Goal: Communication & Community: Answer question/provide support

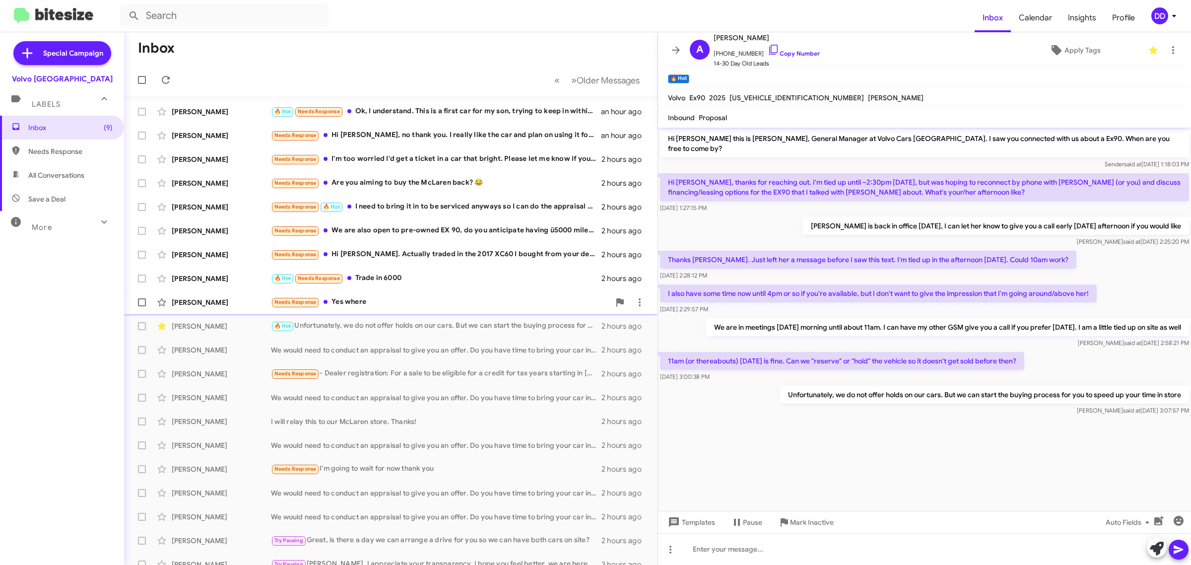
click at [407, 304] on div "Needs Response Yes where" at bounding box center [440, 301] width 339 height 11
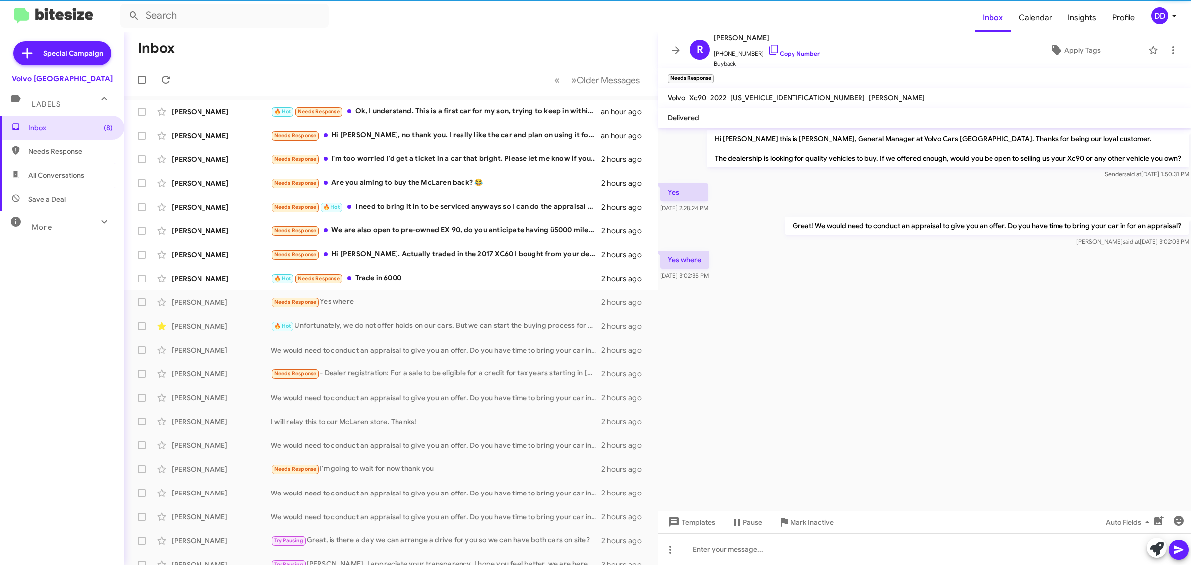
click at [869, 390] on cdk-virtual-scroll-viewport "Hi [PERSON_NAME] this is [PERSON_NAME], General Manager at Volvo Cars [GEOGRAPH…" at bounding box center [924, 319] width 533 height 383
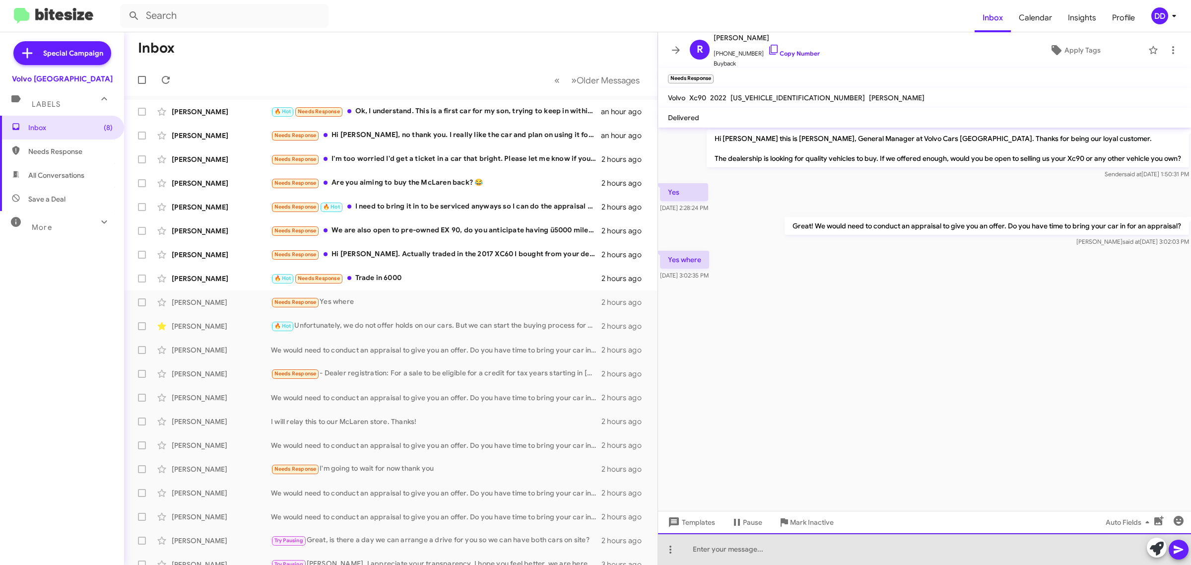
click at [834, 544] on div at bounding box center [924, 549] width 533 height 32
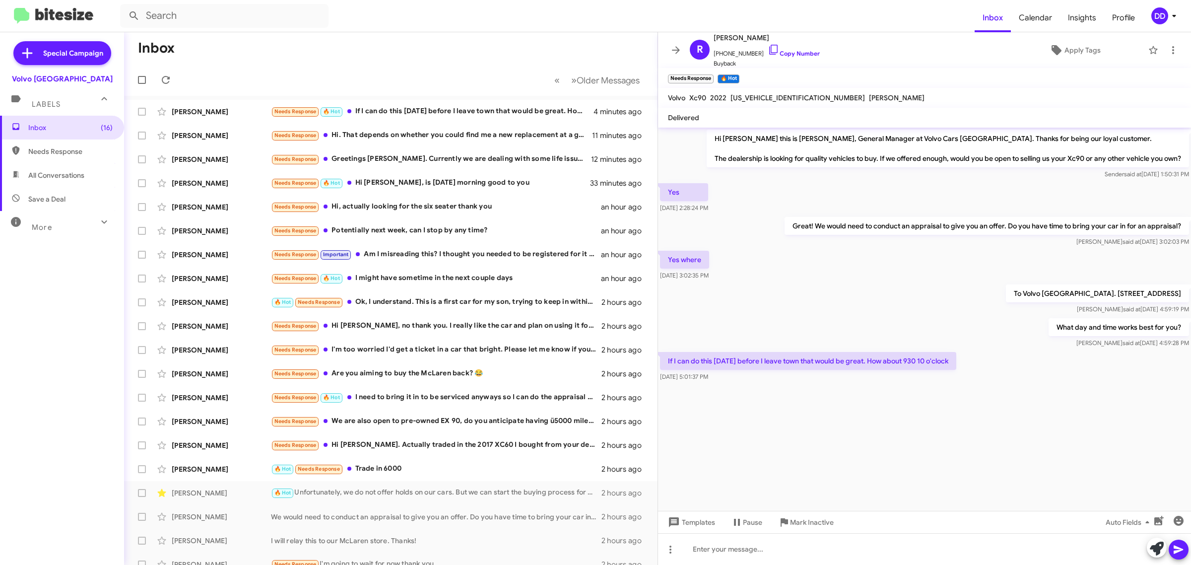
click at [788, 432] on cdk-virtual-scroll-viewport "Hi [PERSON_NAME] this is [PERSON_NAME], General Manager at Volvo Cars [GEOGRAPH…" at bounding box center [924, 319] width 533 height 383
click at [805, 549] on div at bounding box center [924, 549] width 533 height 32
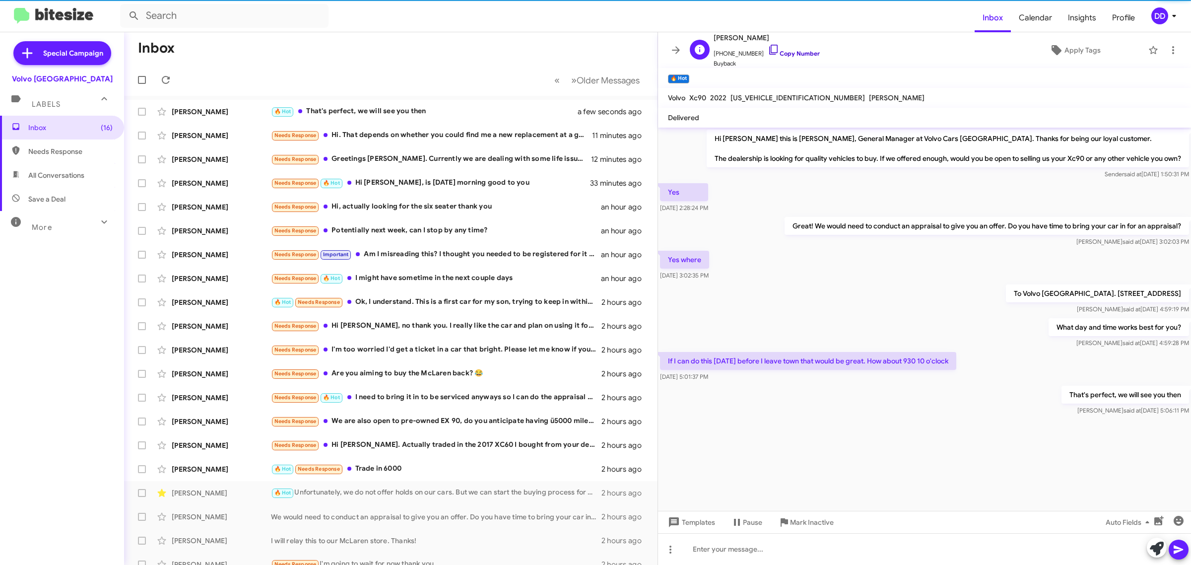
click at [788, 53] on link "Copy Number" at bounding box center [794, 53] width 52 height 7
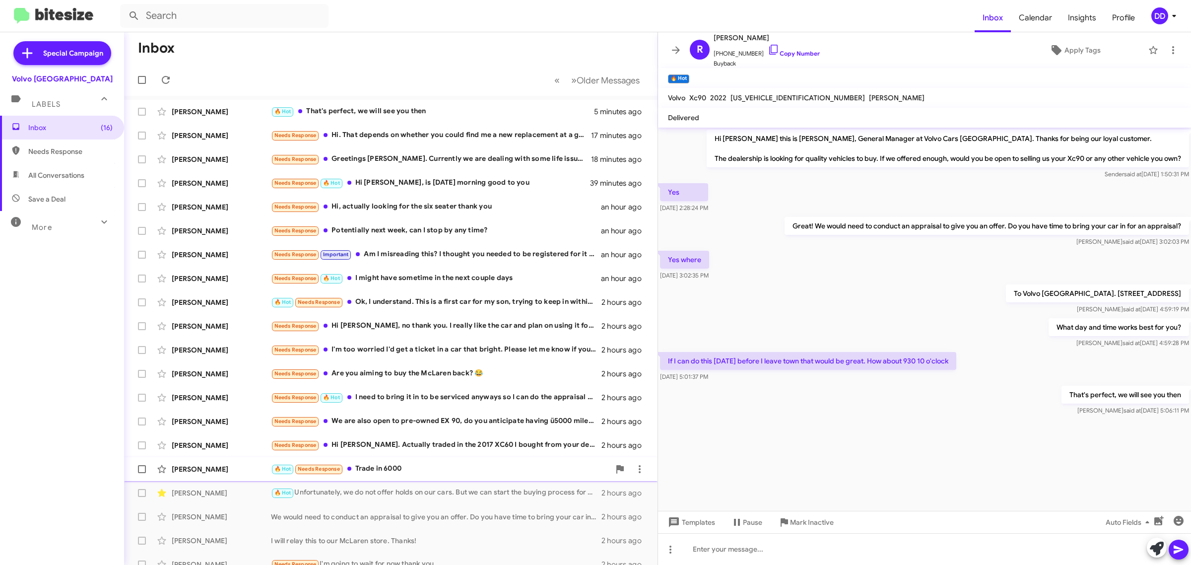
click at [440, 472] on div "🔥 Hot Needs Response Trade in 6000" at bounding box center [440, 468] width 339 height 11
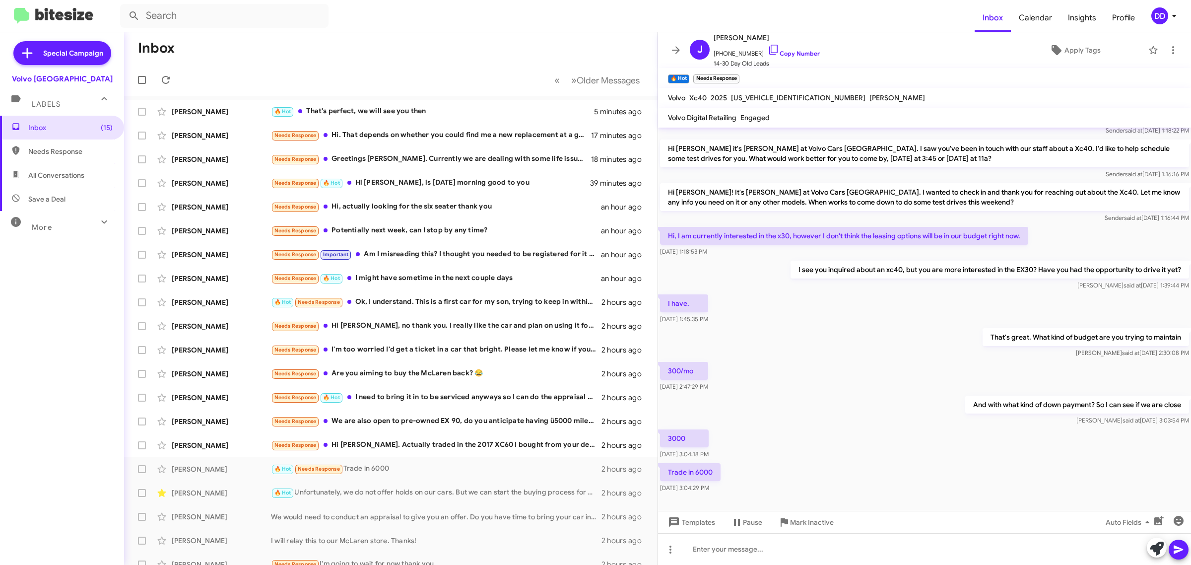
scroll to position [35, 0]
click at [815, 554] on div at bounding box center [924, 549] width 533 height 32
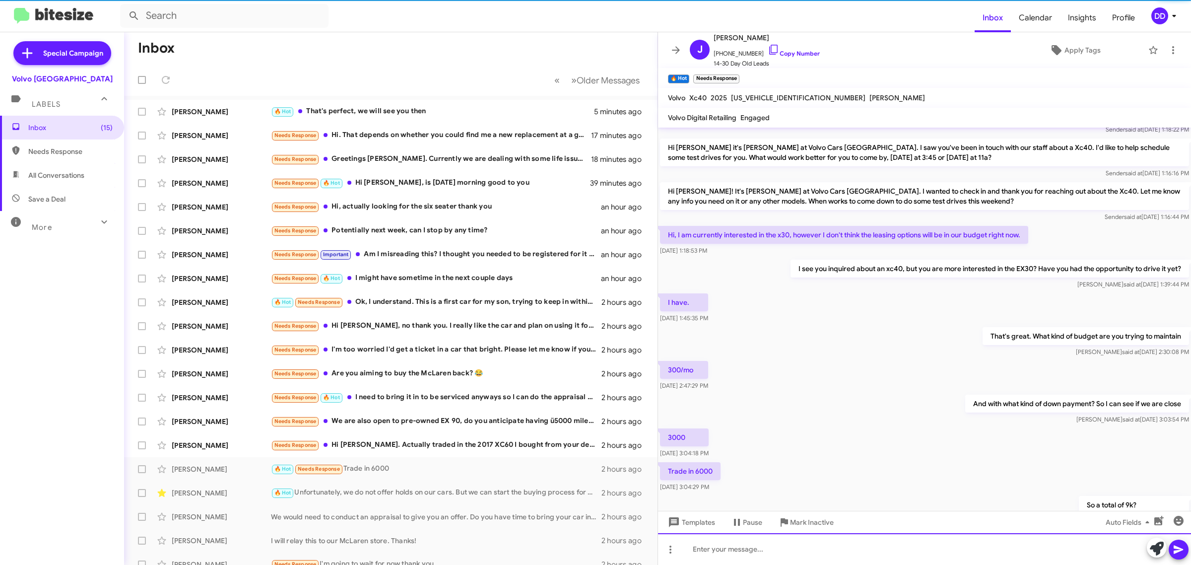
scroll to position [70, 0]
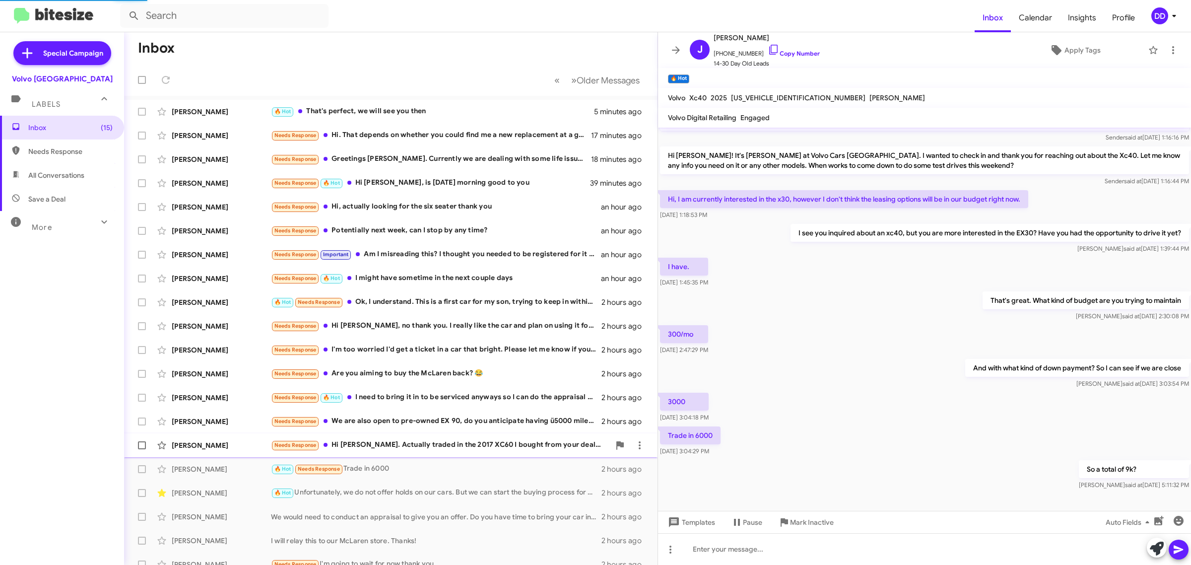
click at [504, 445] on div "Needs Response Hi [PERSON_NAME]. Actually traded in the 2017 XC60 I bought from…" at bounding box center [440, 444] width 339 height 11
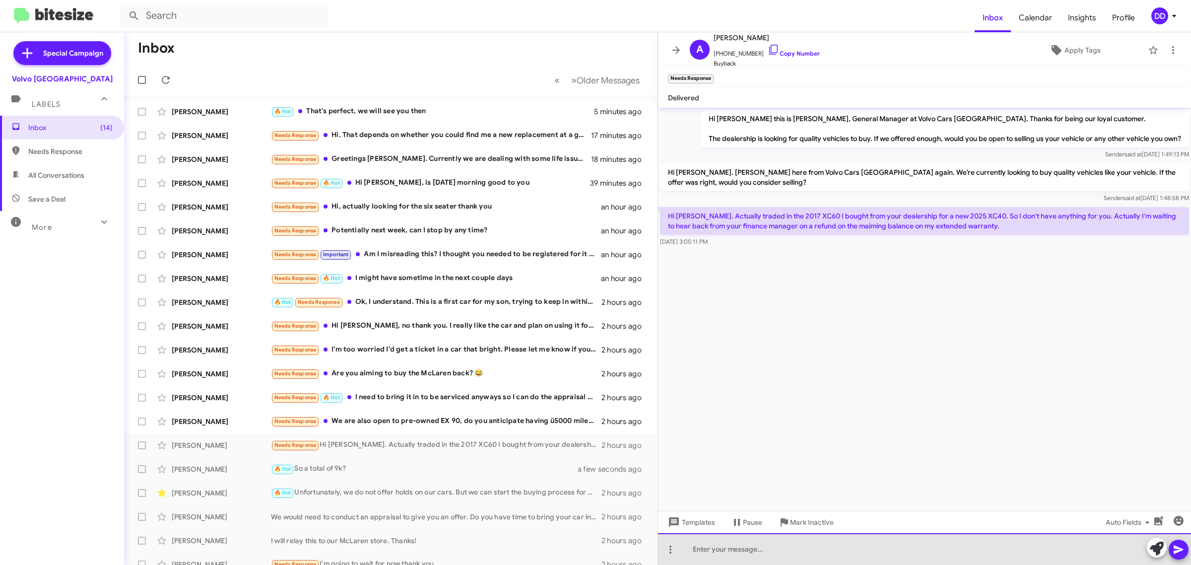
click at [835, 559] on div at bounding box center [924, 549] width 533 height 32
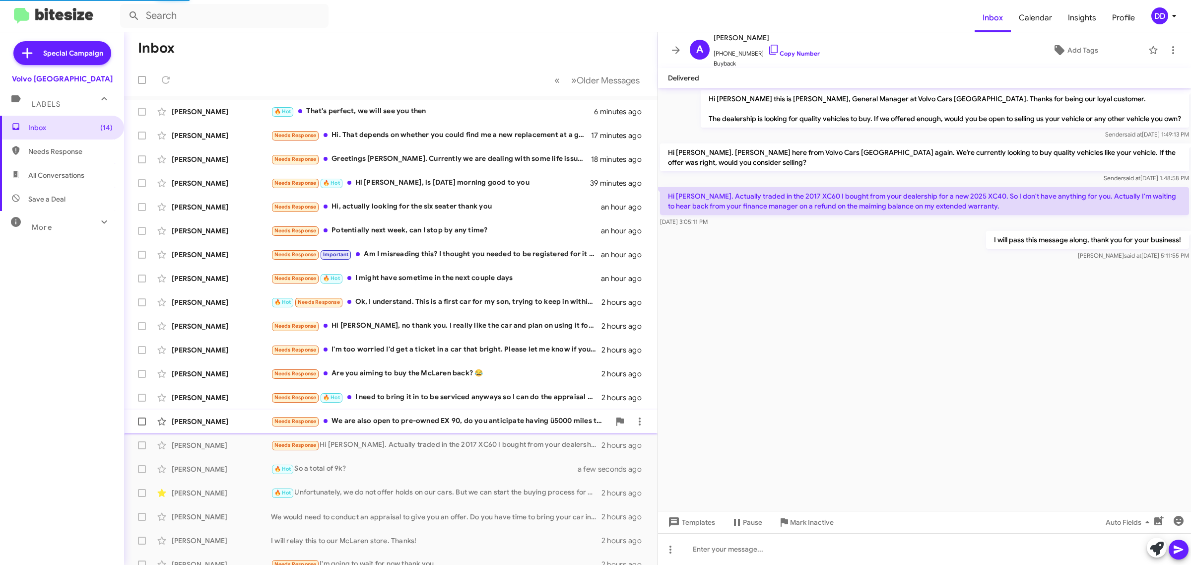
click at [465, 415] on div "Needs Response We are also open to pre-owned EX 90, do you anticipate having ü5…" at bounding box center [440, 420] width 339 height 11
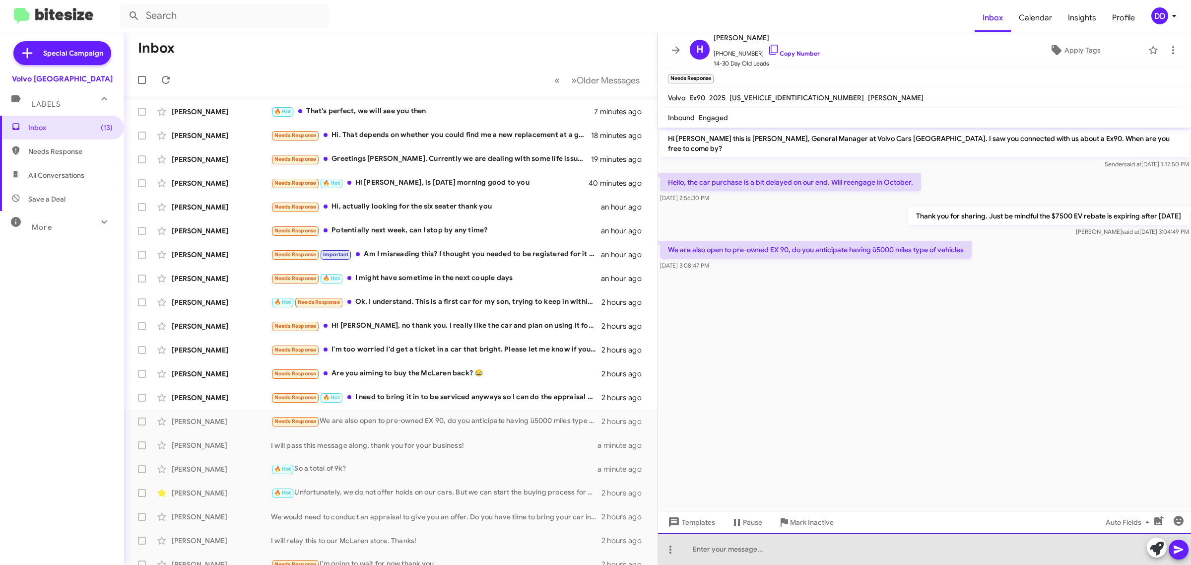
click at [912, 549] on div at bounding box center [924, 549] width 533 height 32
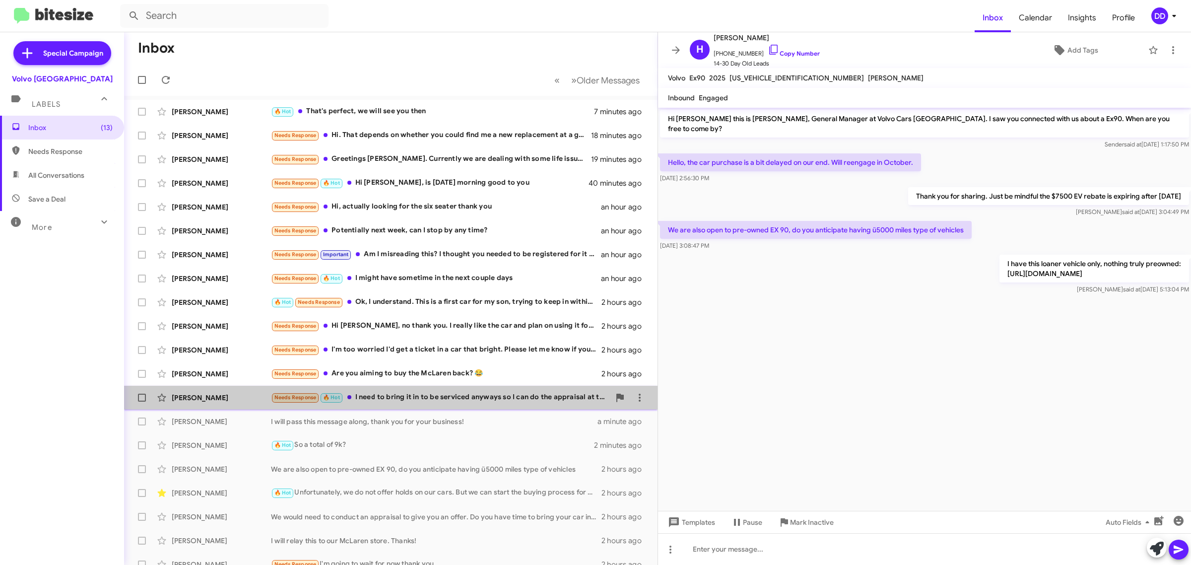
click at [474, 396] on div "Needs Response 🔥 Hot I need to bring it in to be serviced anyways so I can do t…" at bounding box center [440, 397] width 339 height 11
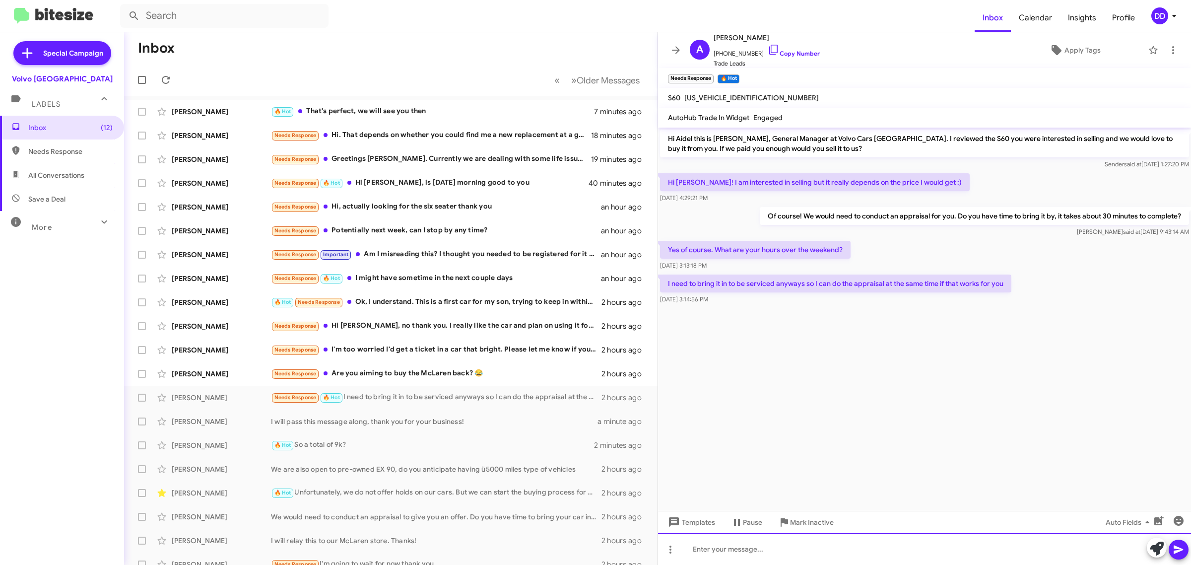
click at [857, 550] on div at bounding box center [924, 549] width 533 height 32
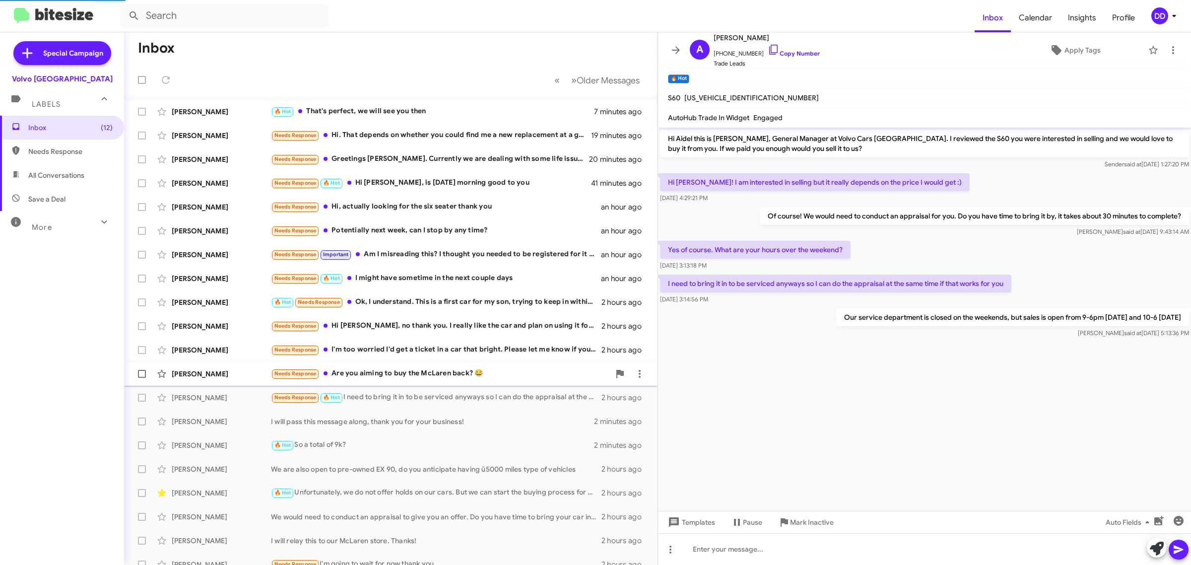
click at [463, 380] on div "[PERSON_NAME] Needs Response Are you aiming to buy the McLaren back? 😂 2 hours …" at bounding box center [391, 374] width 518 height 20
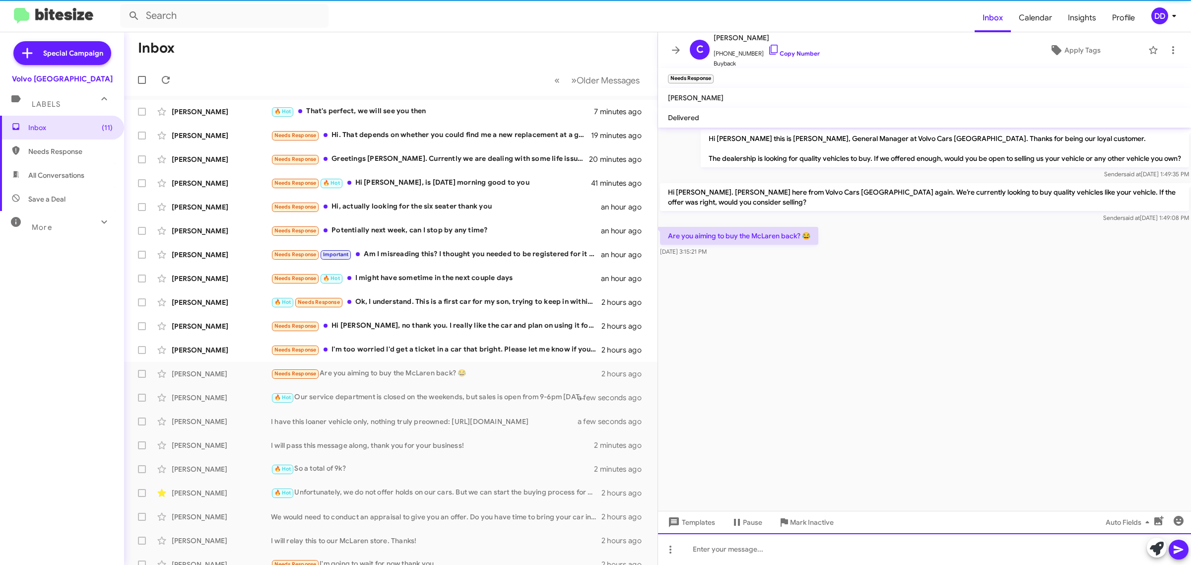
click at [845, 550] on div at bounding box center [924, 549] width 533 height 32
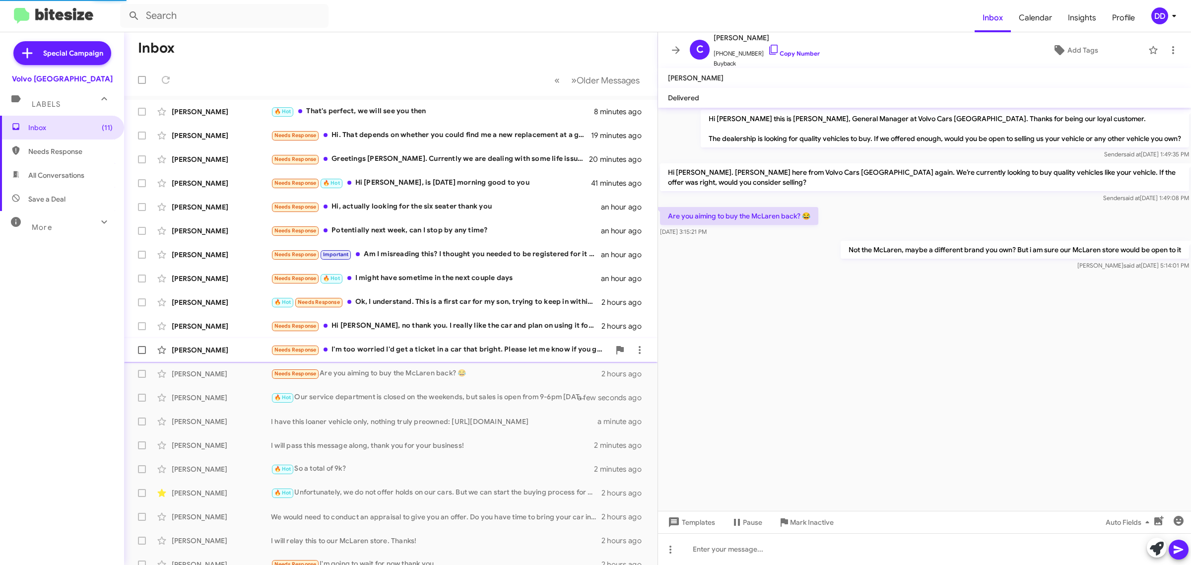
click at [457, 349] on div "Needs Response I'm too worried I'd get a ticket in a car that bright. Please le…" at bounding box center [440, 349] width 339 height 11
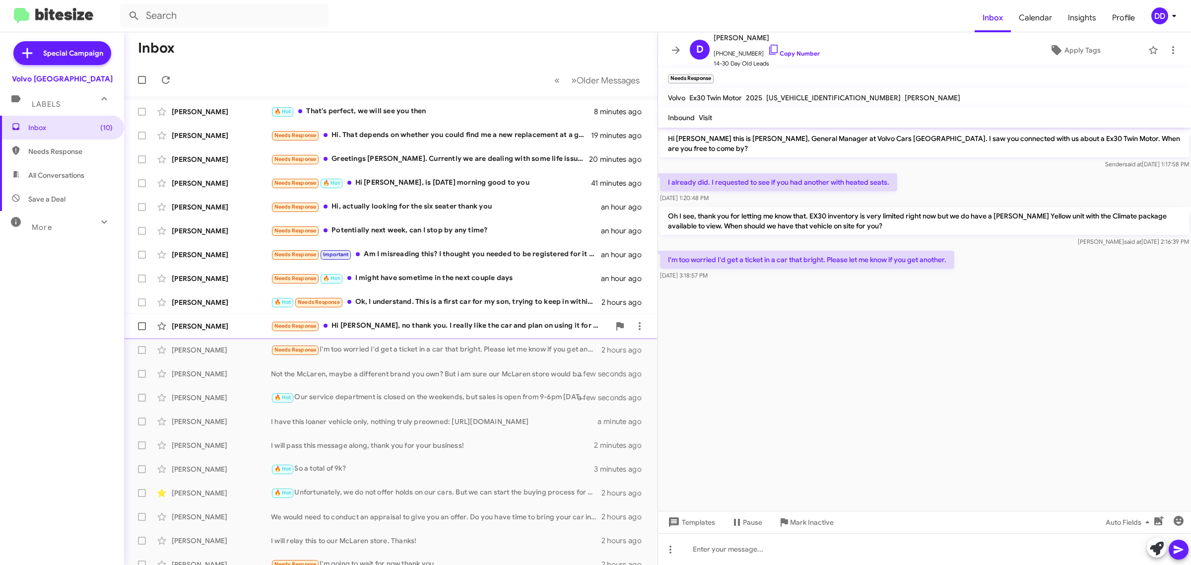
click at [432, 329] on div "Needs Response Hi [PERSON_NAME], no thank you. I really like the car and plan o…" at bounding box center [440, 325] width 339 height 11
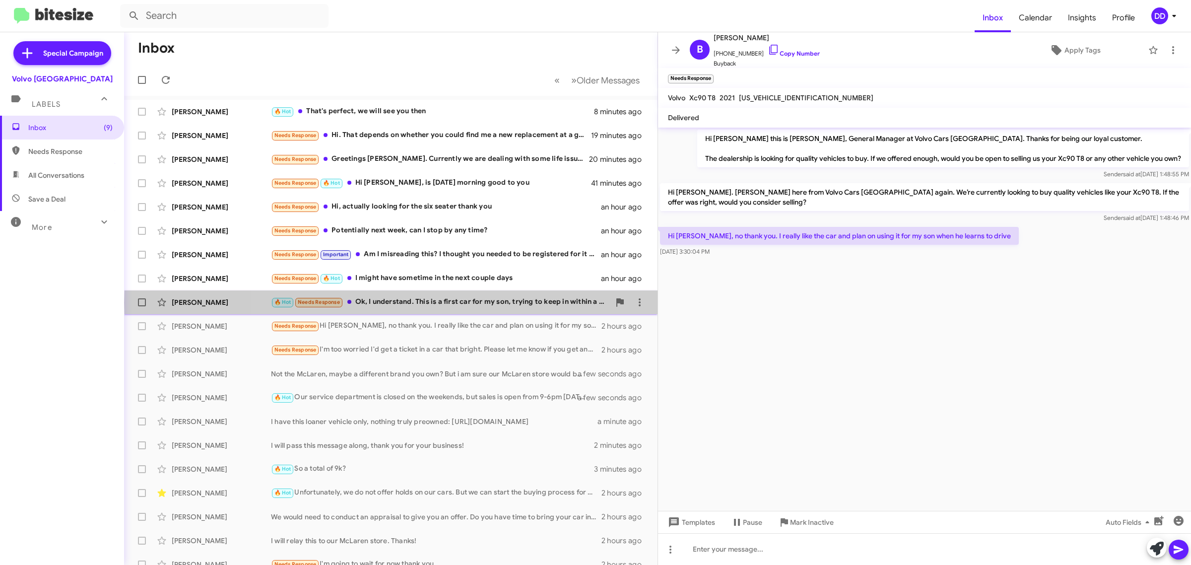
click at [447, 303] on div "🔥 Hot Needs Response Ok, I understand. This is a first car for my son, trying t…" at bounding box center [440, 301] width 339 height 11
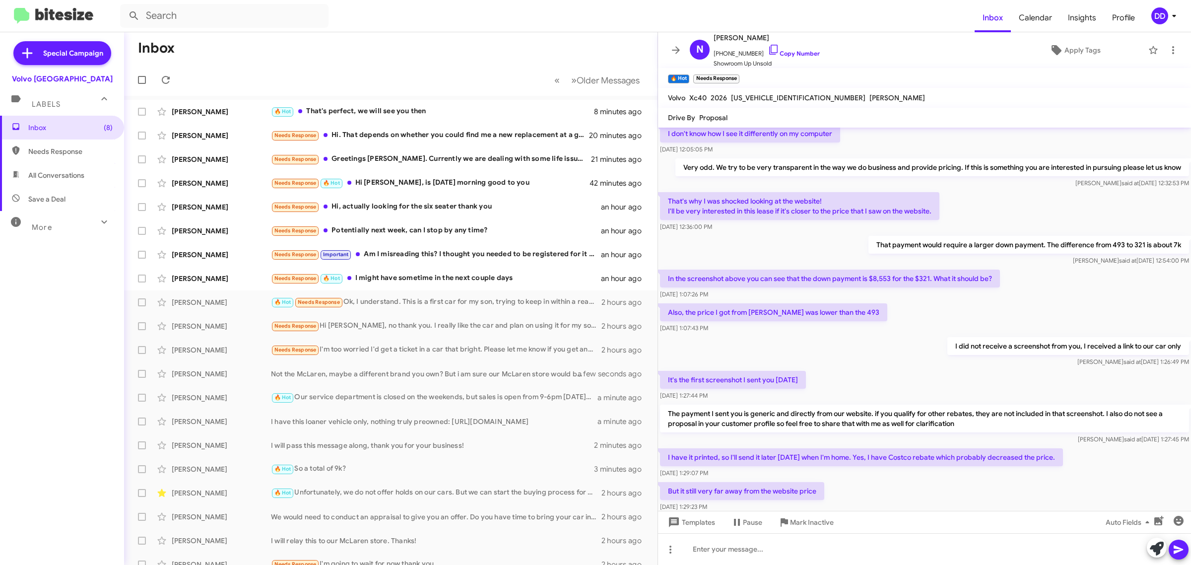
scroll to position [525, 0]
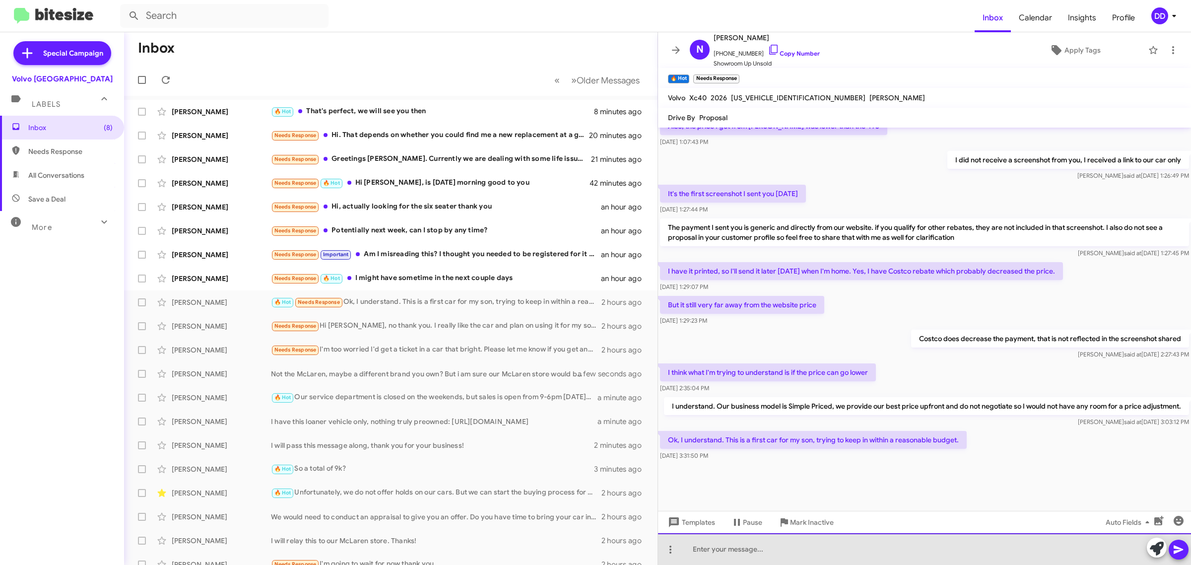
click at [896, 547] on div at bounding box center [924, 549] width 533 height 32
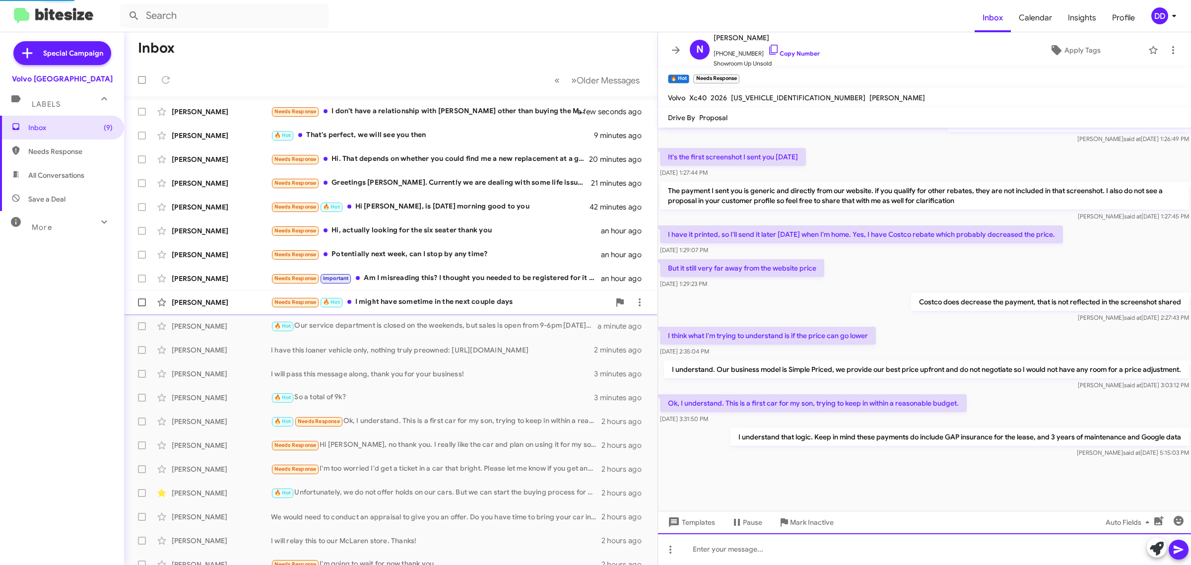
scroll to position [0, 0]
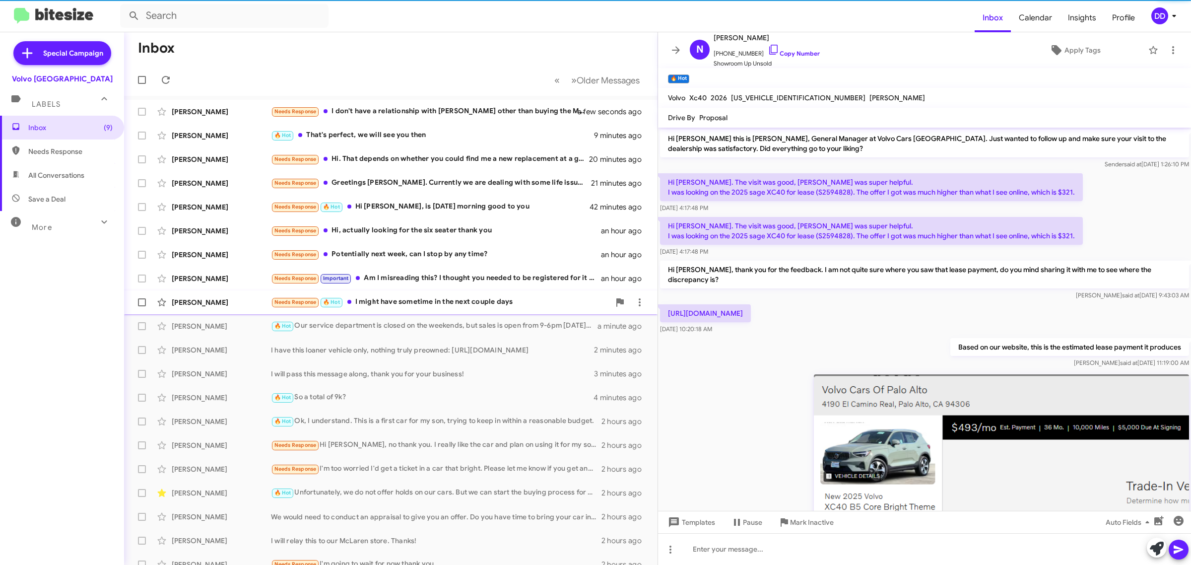
click at [424, 304] on div "Needs Response 🔥 Hot I might have sometime in the next couple days" at bounding box center [440, 301] width 339 height 11
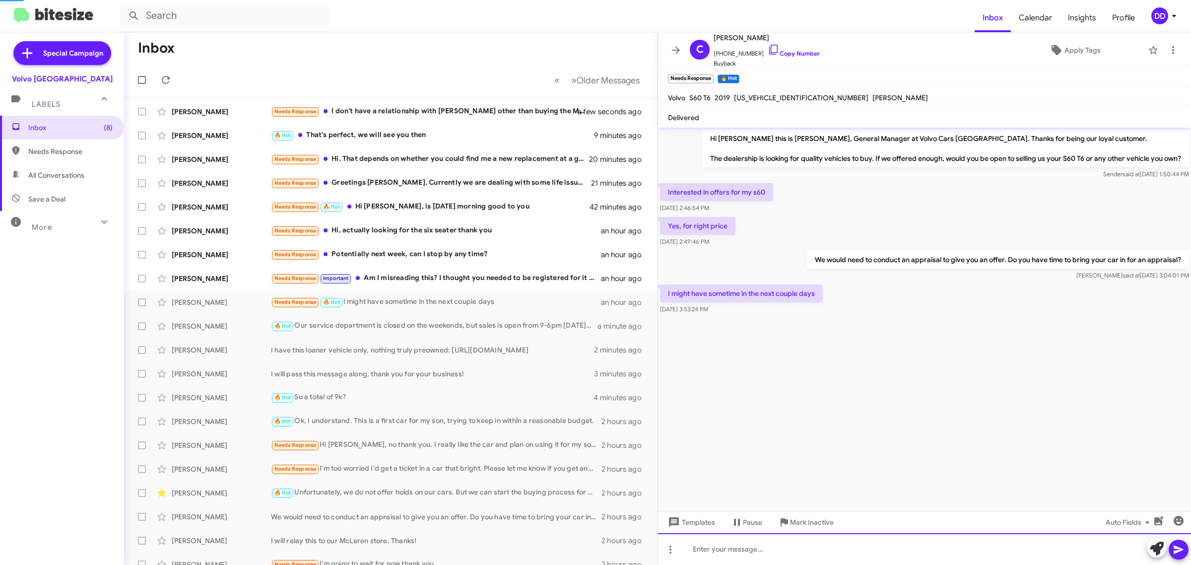
click at [865, 548] on div at bounding box center [924, 549] width 533 height 32
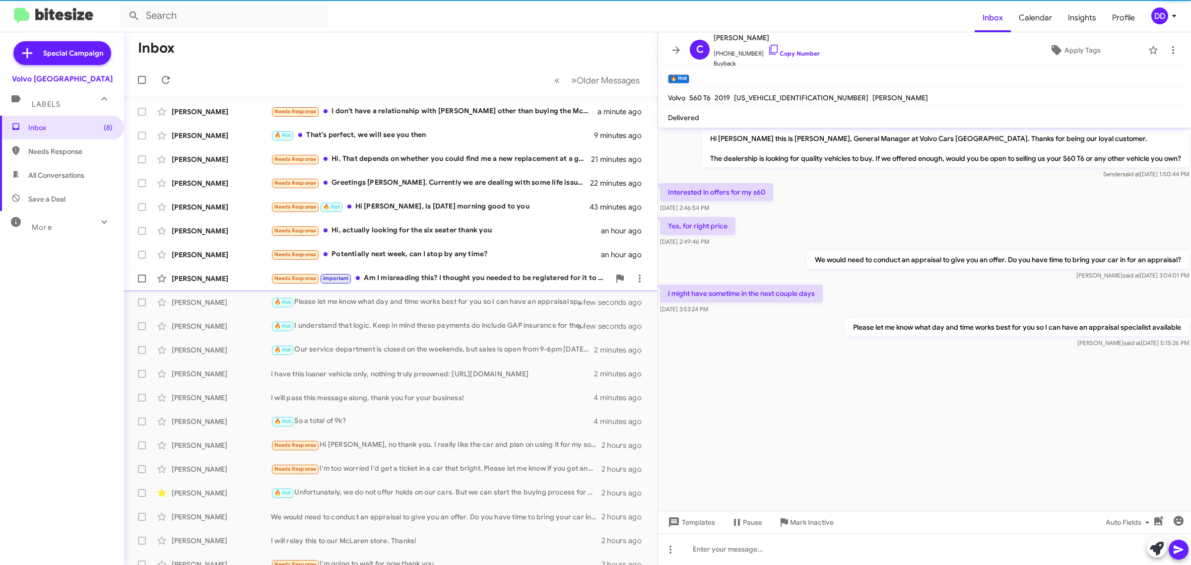
click at [449, 276] on div "Needs Response Important Am I misreading this? I thought you needed to be regis…" at bounding box center [440, 277] width 339 height 11
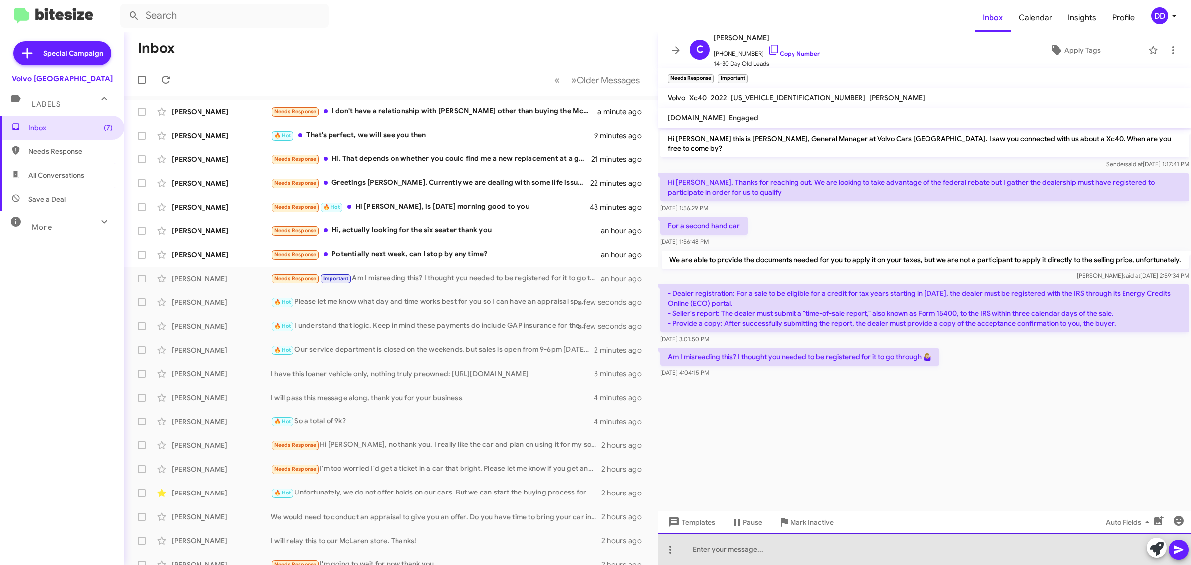
click at [882, 556] on div at bounding box center [924, 549] width 533 height 32
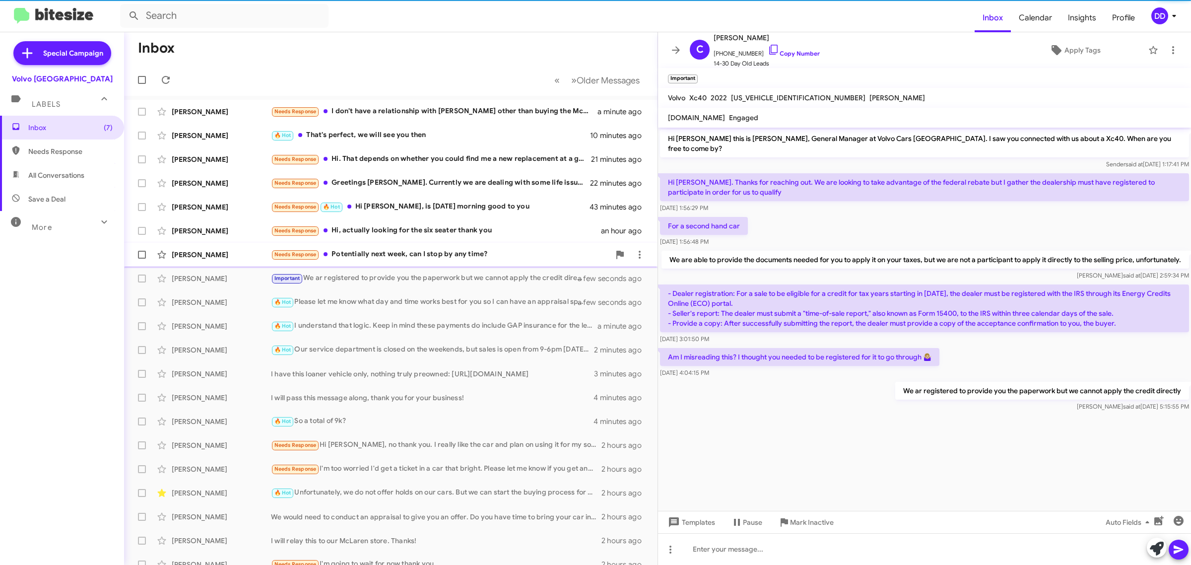
click at [433, 261] on div "[PERSON_NAME] Needs Response Potentially next week, can I stop by any time? an …" at bounding box center [391, 255] width 518 height 20
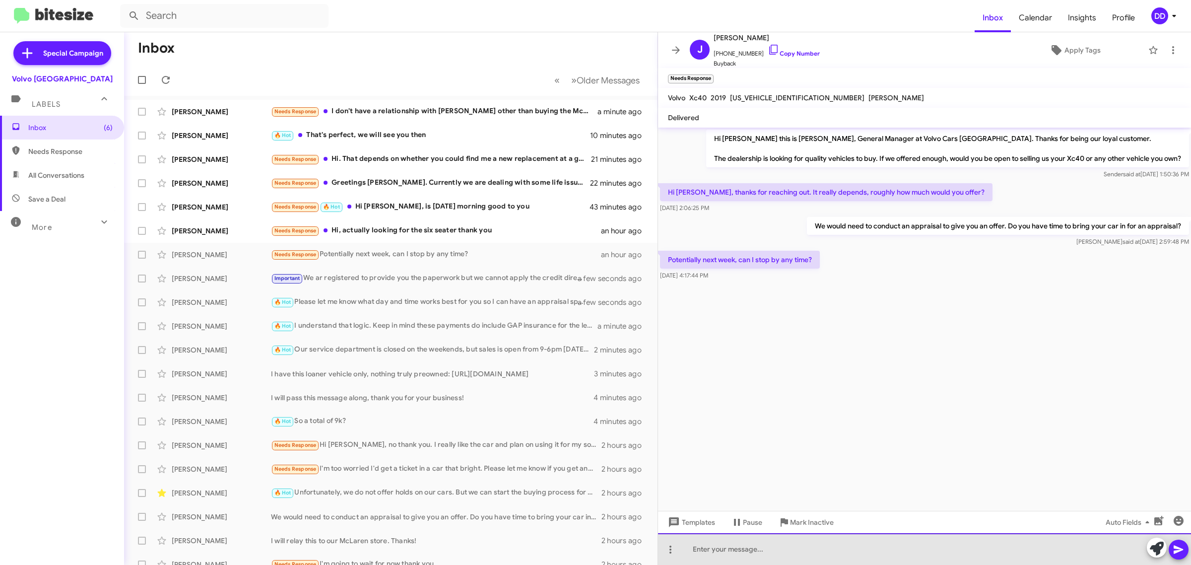
click at [872, 548] on div at bounding box center [924, 549] width 533 height 32
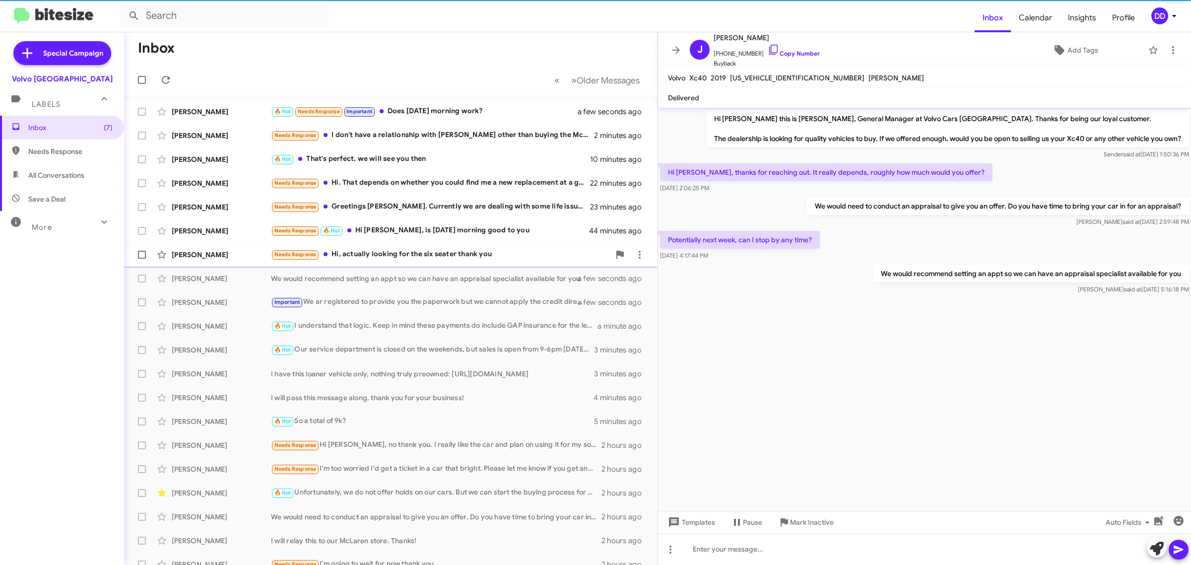
click at [467, 257] on div "Needs Response Hi, actually looking for the six seater thank you" at bounding box center [440, 254] width 339 height 11
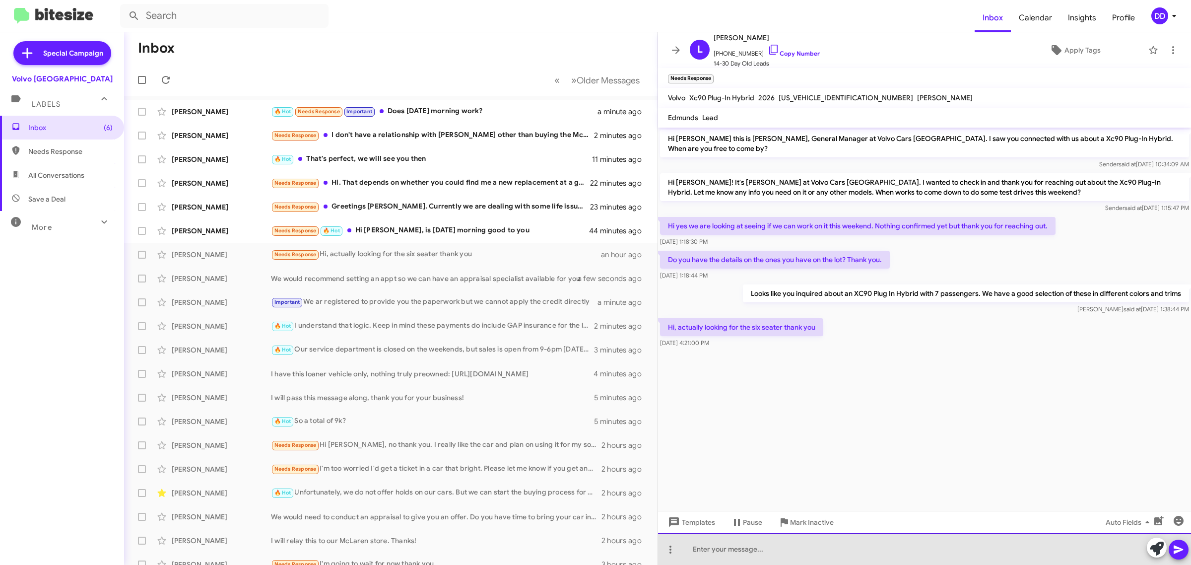
click at [790, 553] on div at bounding box center [924, 549] width 533 height 32
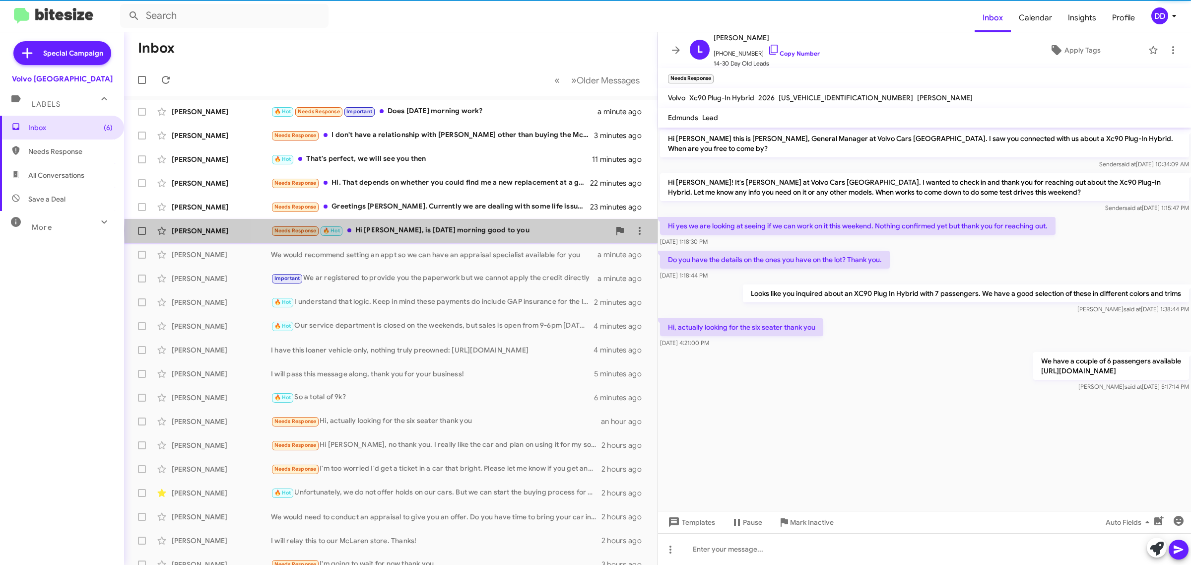
click at [465, 230] on div "Needs Response 🔥 Hot Hi [PERSON_NAME], is [DATE] morning good to you" at bounding box center [440, 230] width 339 height 11
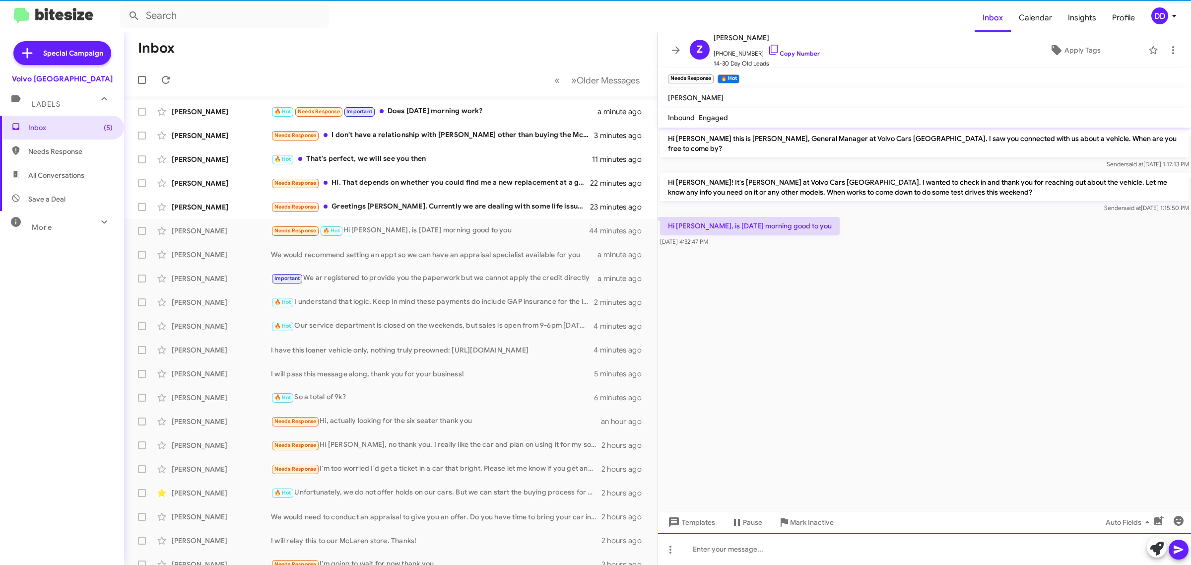
click at [875, 549] on div at bounding box center [924, 549] width 533 height 32
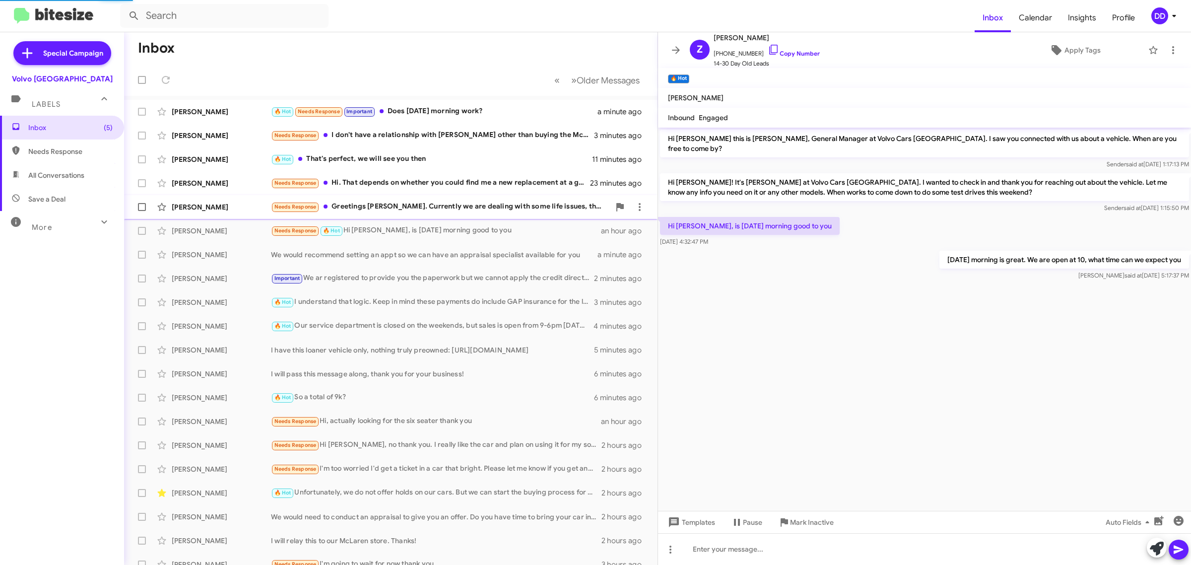
click at [482, 200] on div "[PERSON_NAME] Needs Response Greetings [PERSON_NAME]. Currently we are dealing …" at bounding box center [391, 207] width 518 height 20
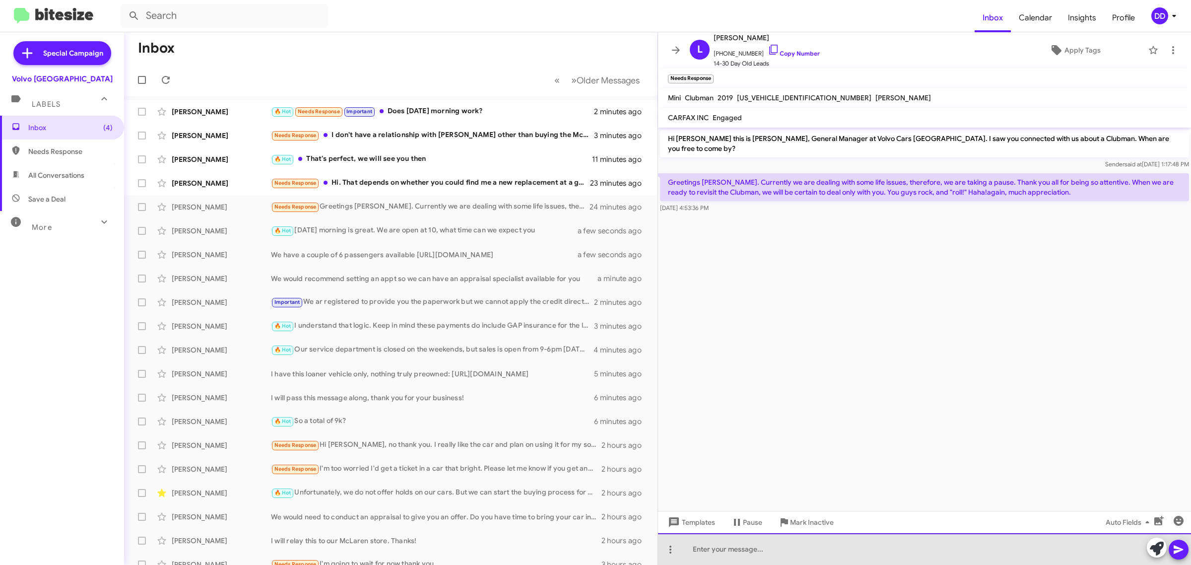
click at [910, 562] on div at bounding box center [924, 549] width 533 height 32
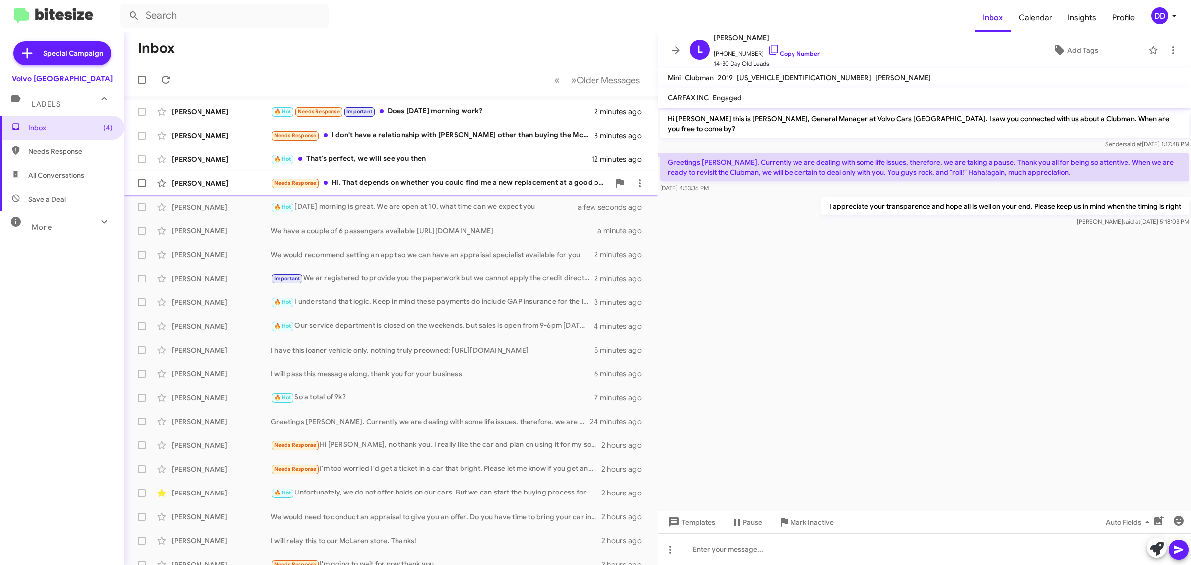
click at [396, 179] on div "Needs Response Hi. That depends on whether you could find me a new replacement …" at bounding box center [440, 182] width 339 height 11
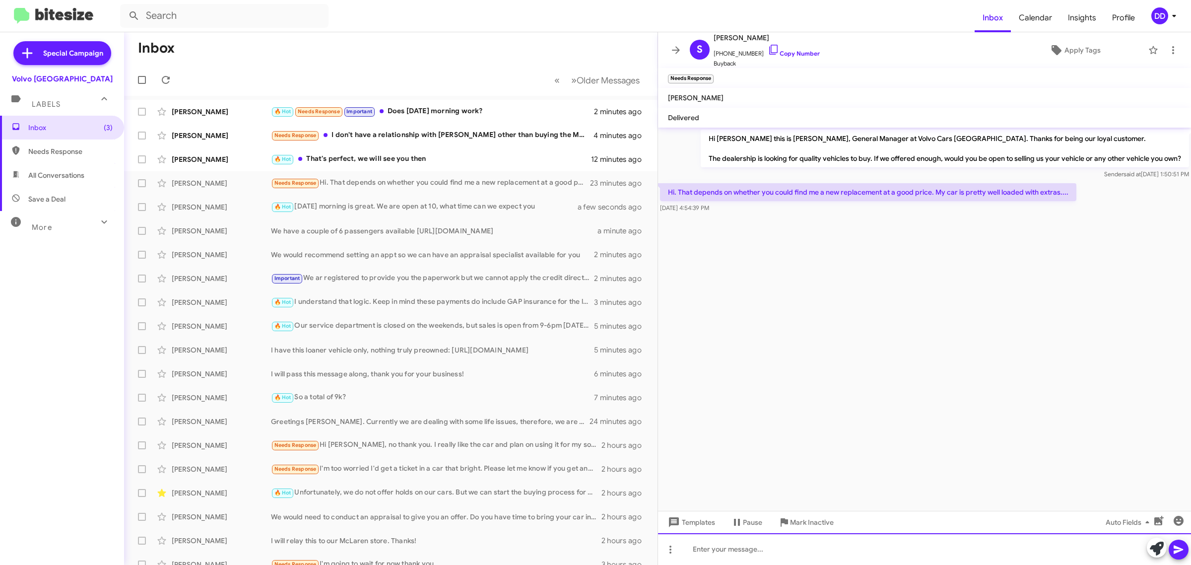
click at [894, 551] on div at bounding box center [924, 549] width 533 height 32
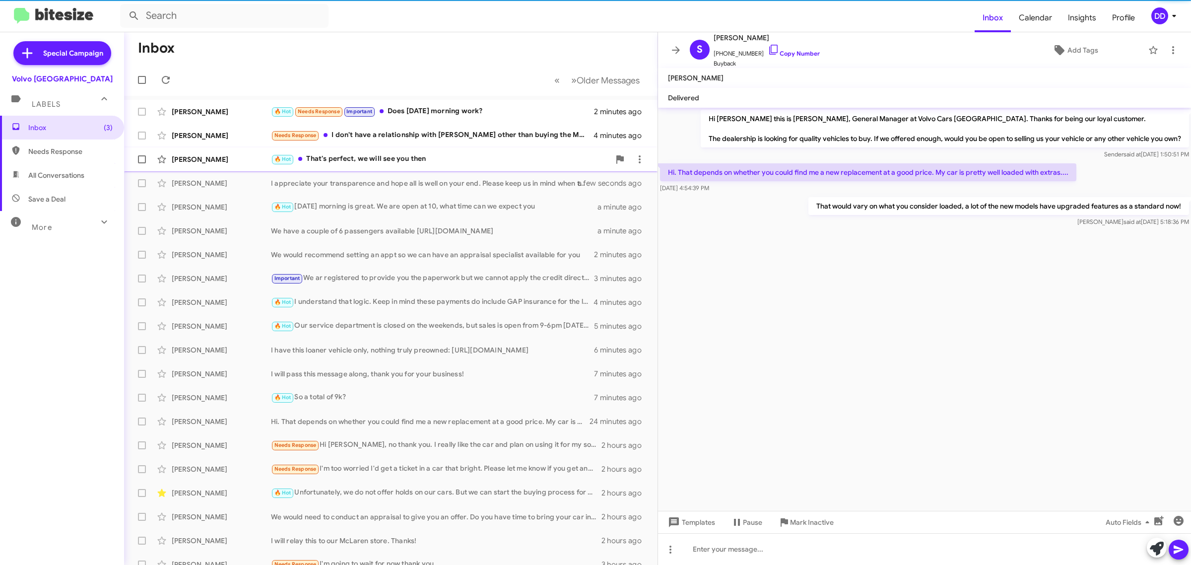
click at [448, 156] on div "🔥 Hot That's perfect, we will see you then" at bounding box center [440, 158] width 339 height 11
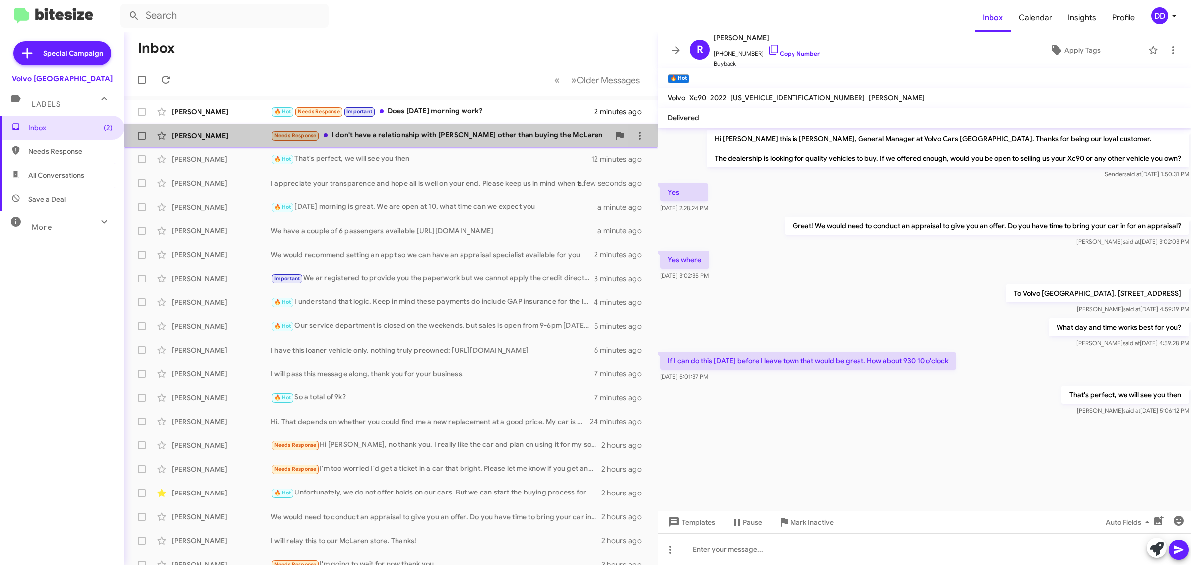
click at [418, 134] on div "Needs Response I don't have a relationship with [PERSON_NAME] other than buying…" at bounding box center [440, 135] width 339 height 11
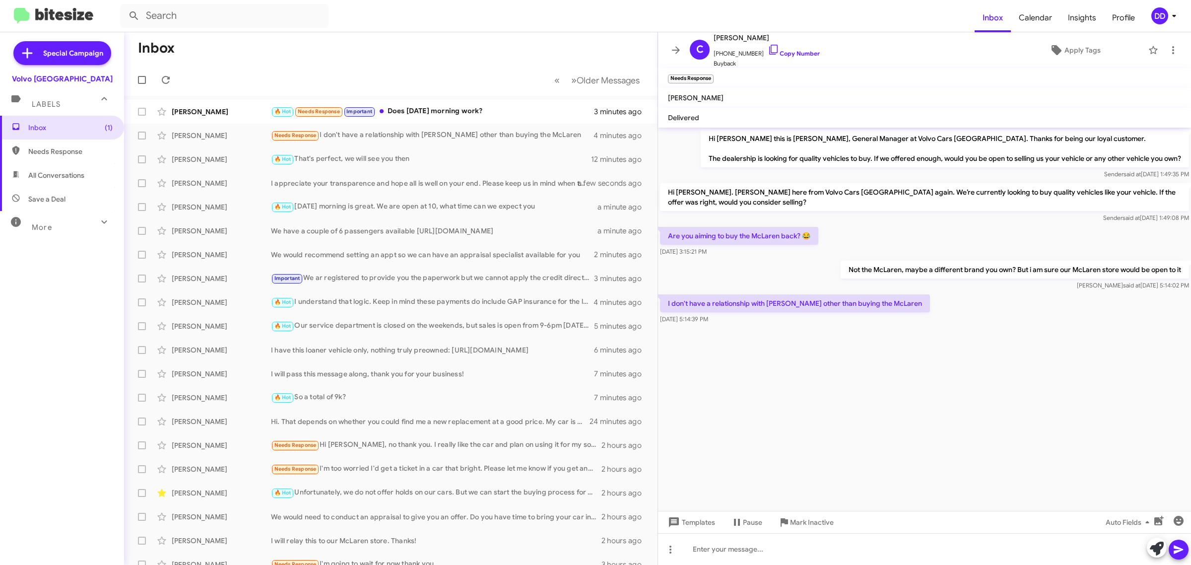
click at [896, 407] on cdk-virtual-scroll-viewport "Hi [PERSON_NAME] this is [PERSON_NAME], General Manager at Volvo Cars [GEOGRAPH…" at bounding box center [924, 319] width 533 height 383
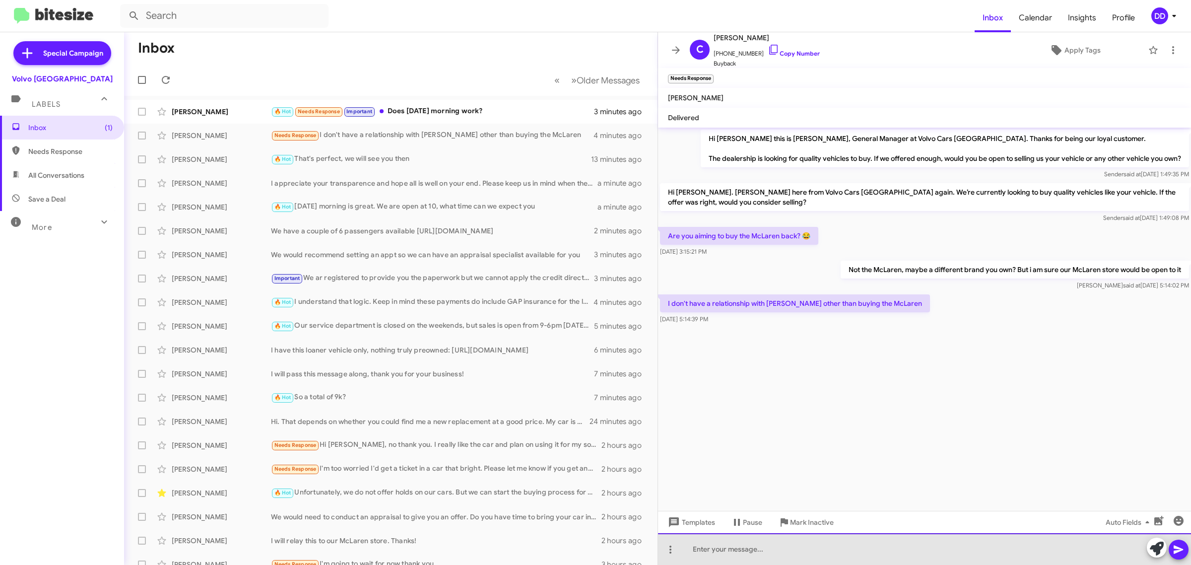
click at [941, 551] on div at bounding box center [924, 549] width 533 height 32
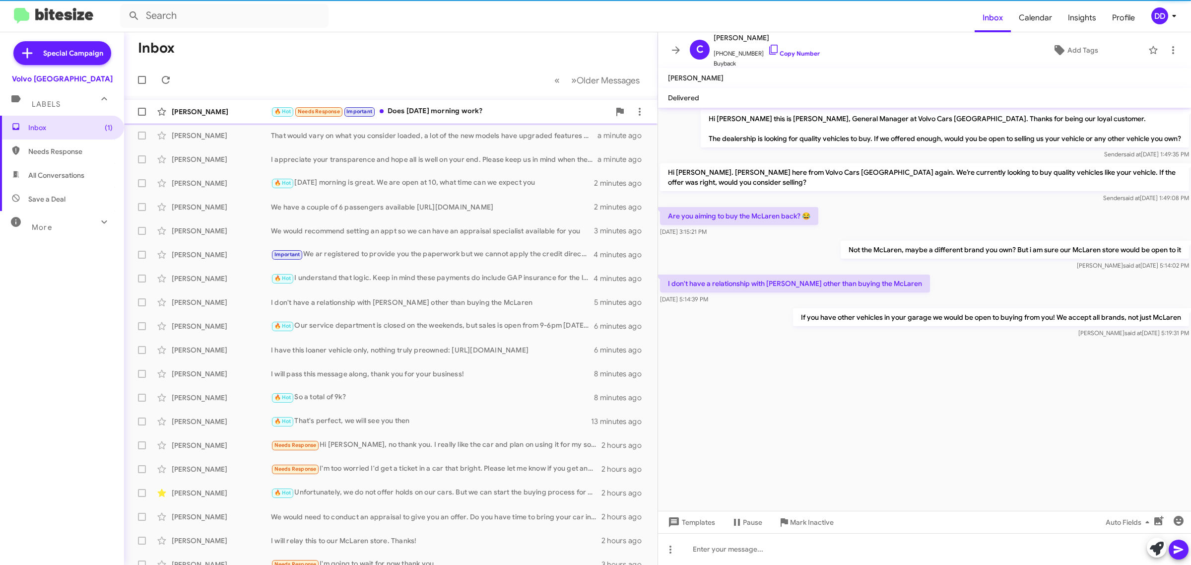
click at [473, 110] on div "🔥 Hot Needs Response Important Does [DATE] morning work?" at bounding box center [440, 111] width 339 height 11
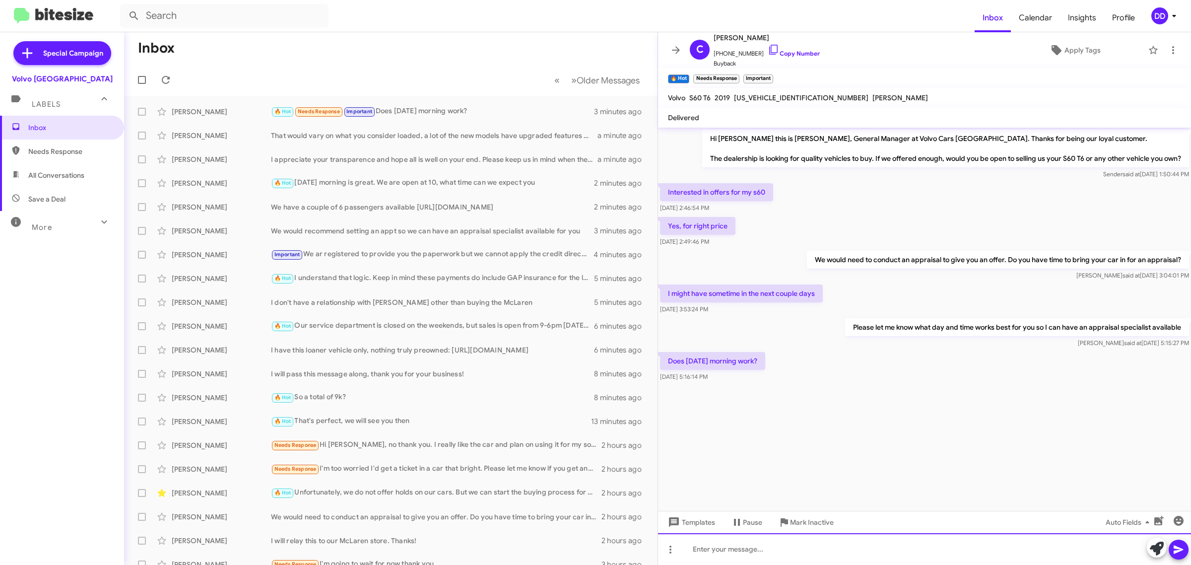
click at [889, 552] on div at bounding box center [924, 549] width 533 height 32
